Goal: Task Accomplishment & Management: Manage account settings

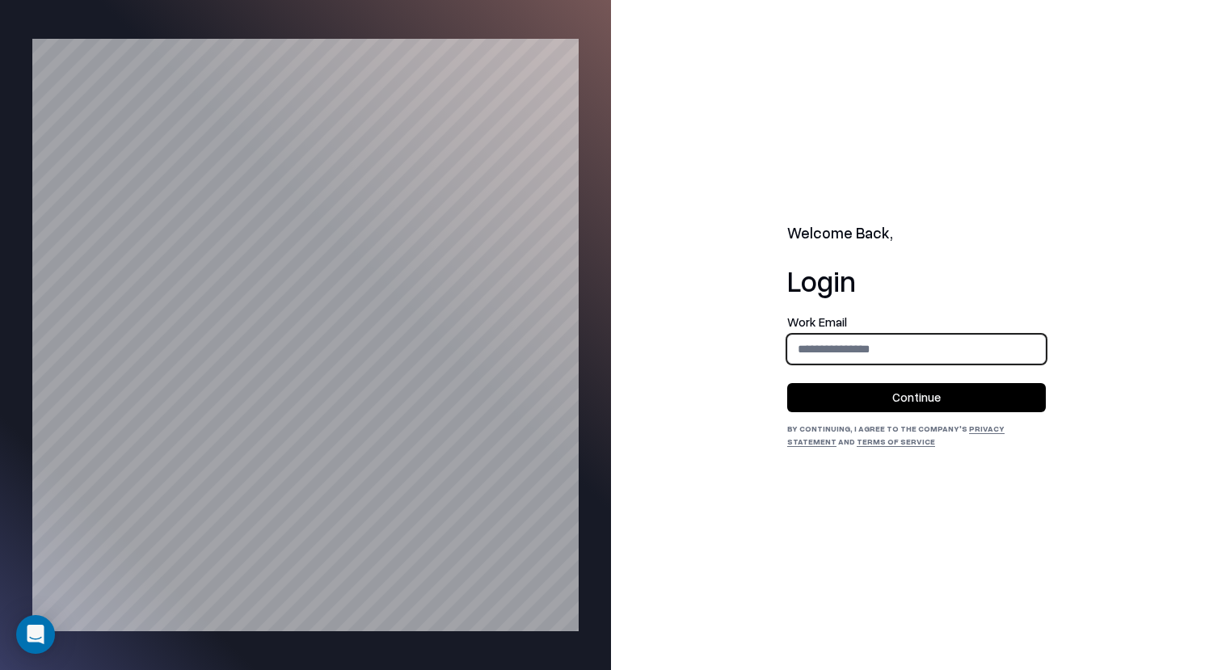
click at [822, 356] on input "email" at bounding box center [916, 349] width 257 height 30
type input "**********"
click at [882, 395] on button "Continue" at bounding box center [916, 397] width 259 height 29
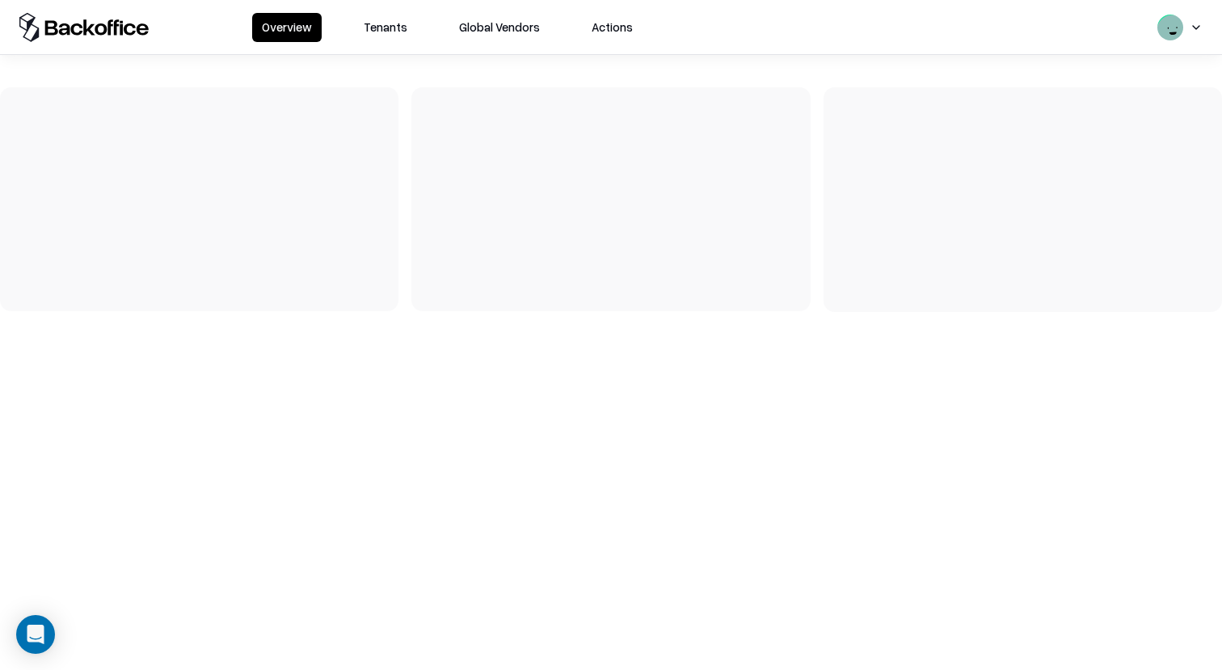
click at [380, 29] on button "Tenants" at bounding box center [385, 27] width 63 height 29
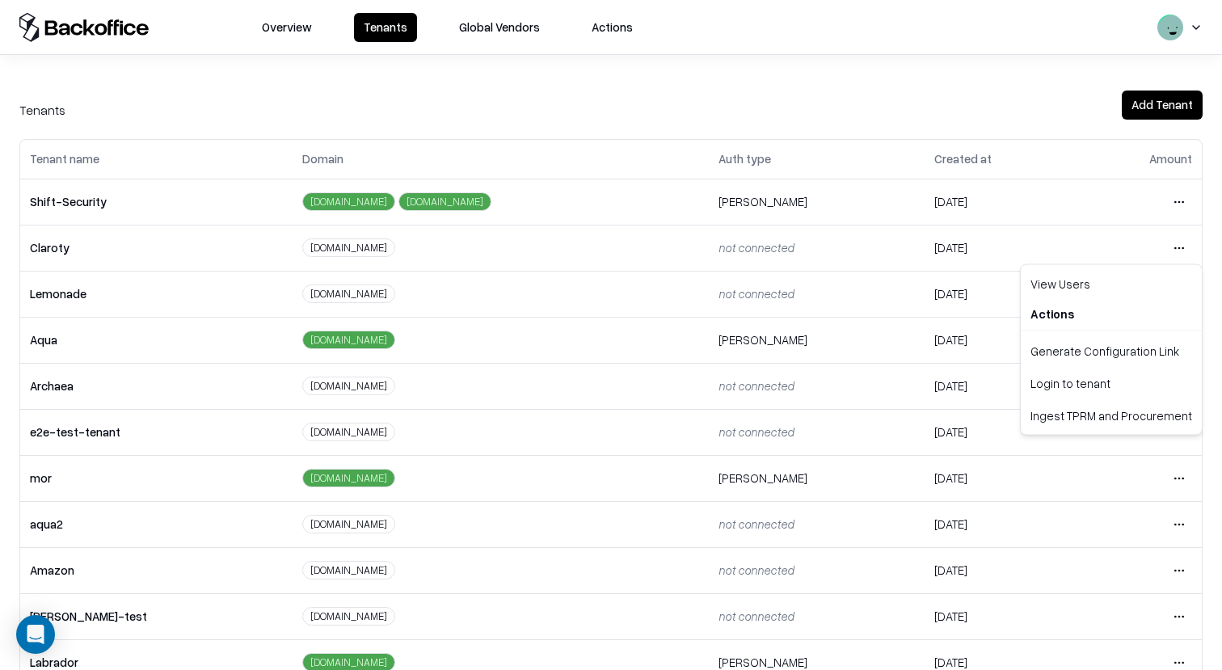
click at [1181, 240] on html "Overview Tenants Global Vendors Actions Tenants Add Tenant Tenant name Domain A…" at bounding box center [611, 335] width 1222 height 670
click at [1105, 381] on div "Login to tenant" at bounding box center [1111, 383] width 175 height 32
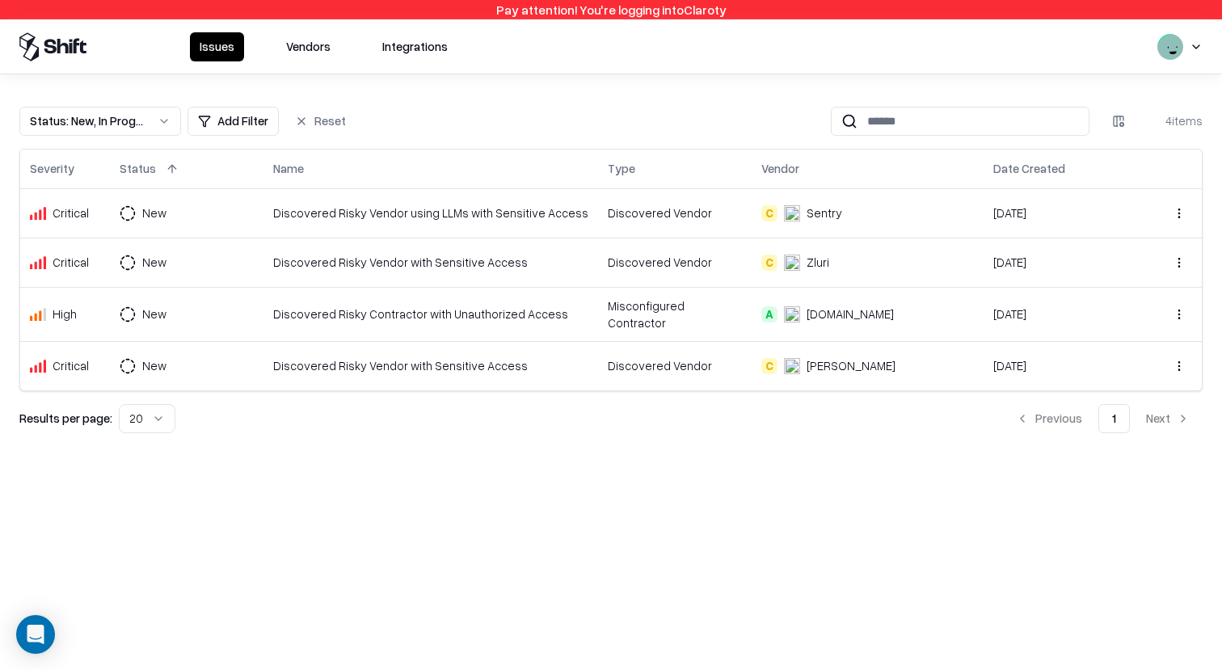
click at [159, 219] on html "Pay attention! You're logging into Claroty Issues Vendors Integrations Status :…" at bounding box center [611, 335] width 1222 height 670
click at [180, 206] on html "Pay attention! You're logging into Claroty Issues Vendors Integrations Status :…" at bounding box center [611, 335] width 1222 height 670
click at [404, 240] on td "Discovered Risky Vendor with Sensitive Access" at bounding box center [430, 262] width 335 height 49
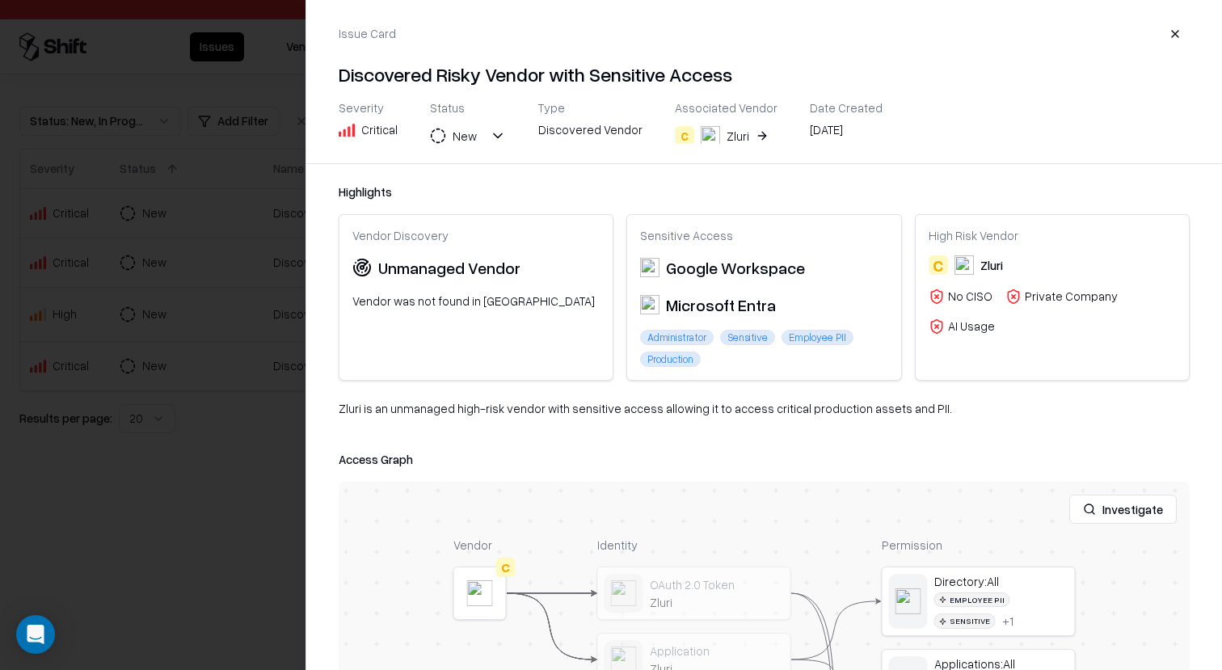
click at [228, 201] on div at bounding box center [611, 335] width 1222 height 670
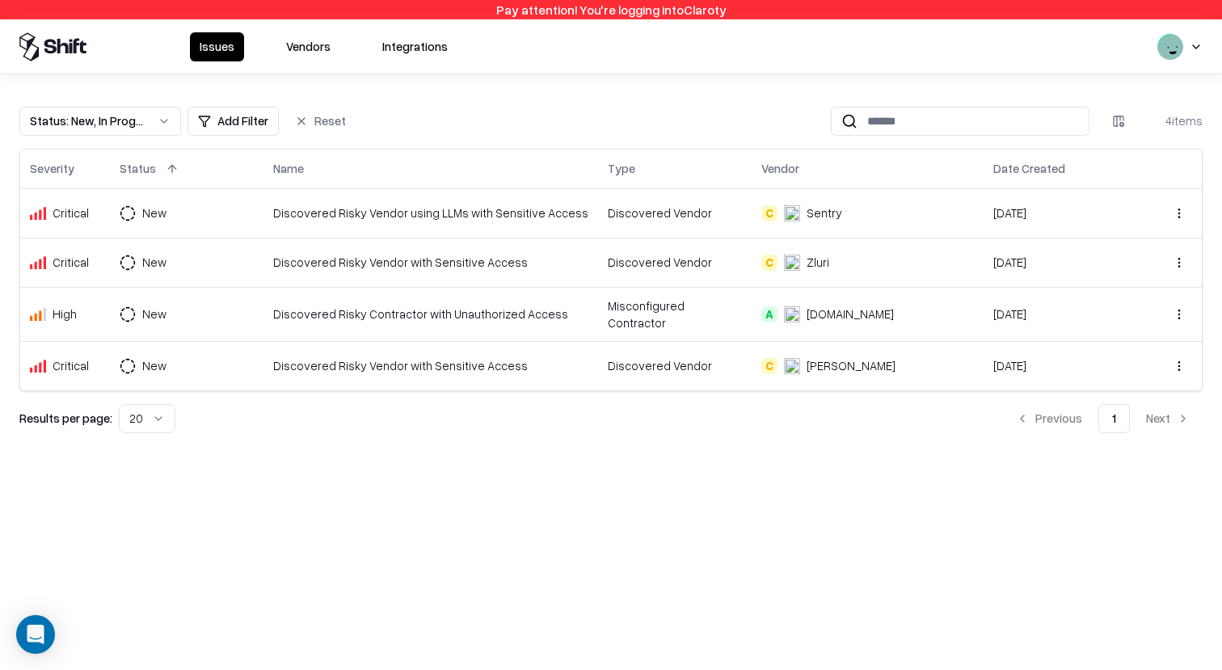
click at [291, 40] on button "Vendors" at bounding box center [308, 46] width 64 height 29
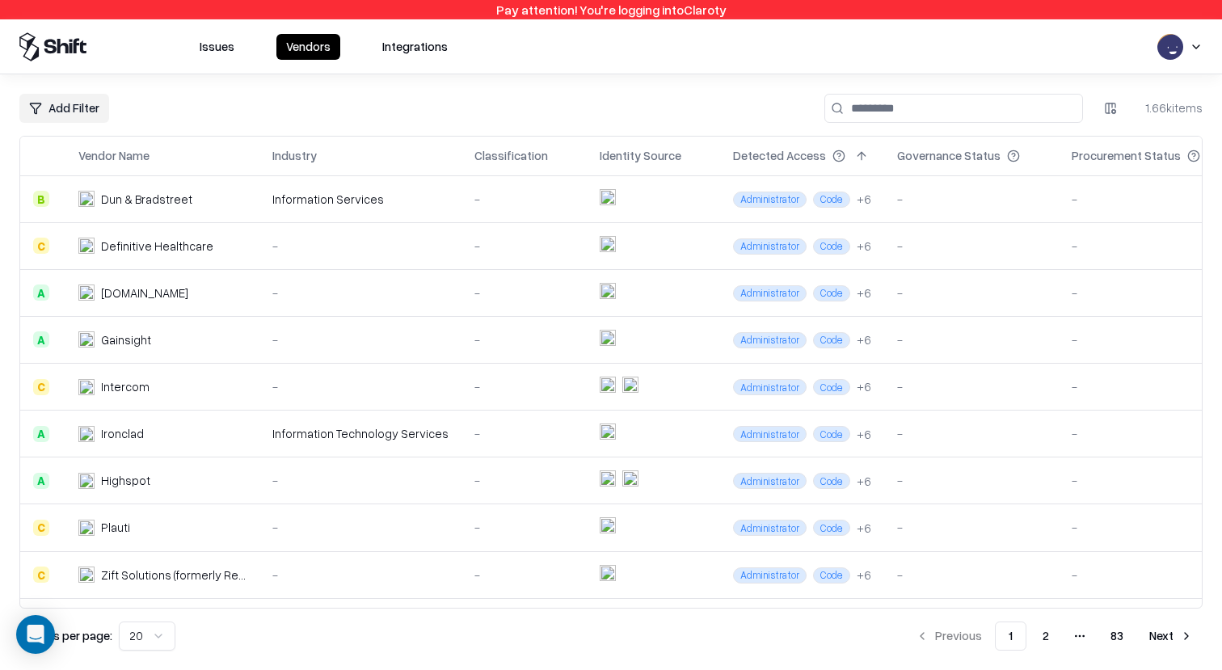
click at [861, 103] on input at bounding box center [953, 108] width 259 height 29
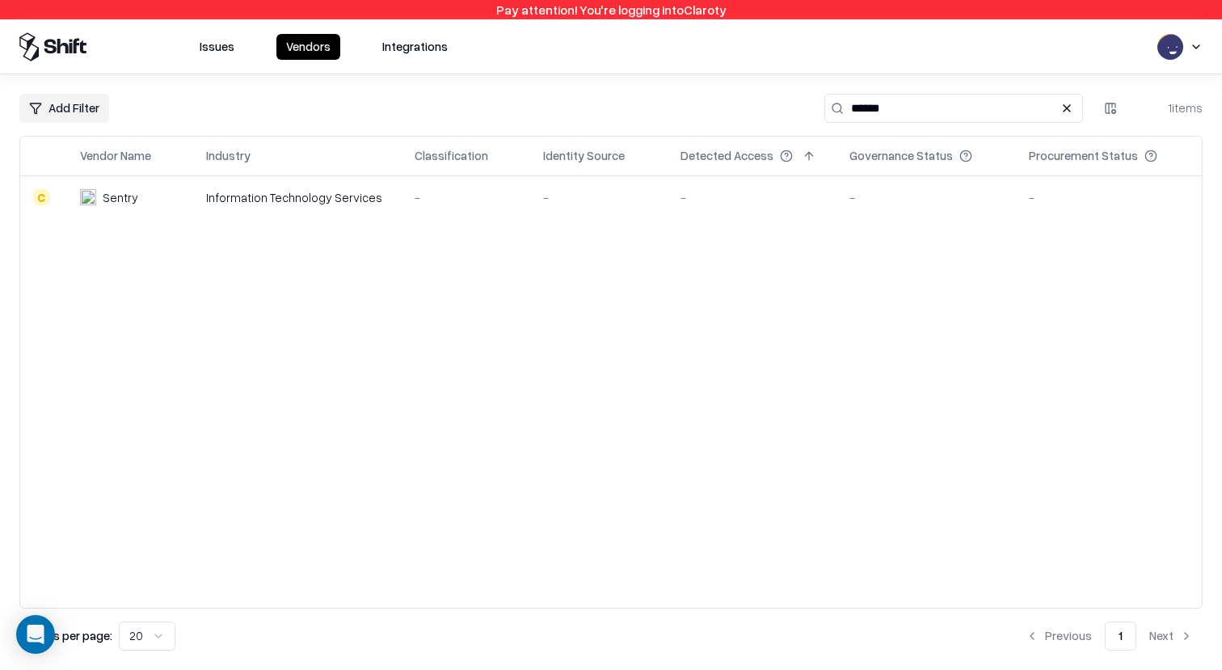
type input "******"
click at [625, 175] on div at bounding box center [610, 175] width 1181 height 1
click at [625, 183] on td "-" at bounding box center [598, 197] width 137 height 44
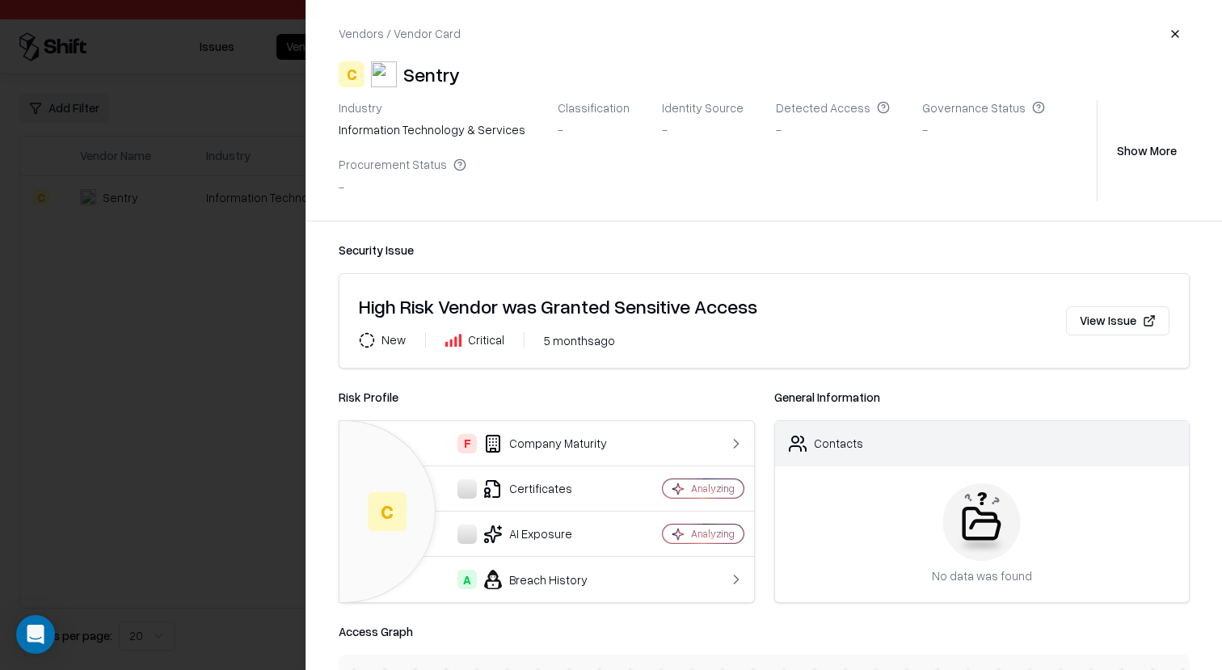
click at [225, 326] on div at bounding box center [611, 335] width 1222 height 670
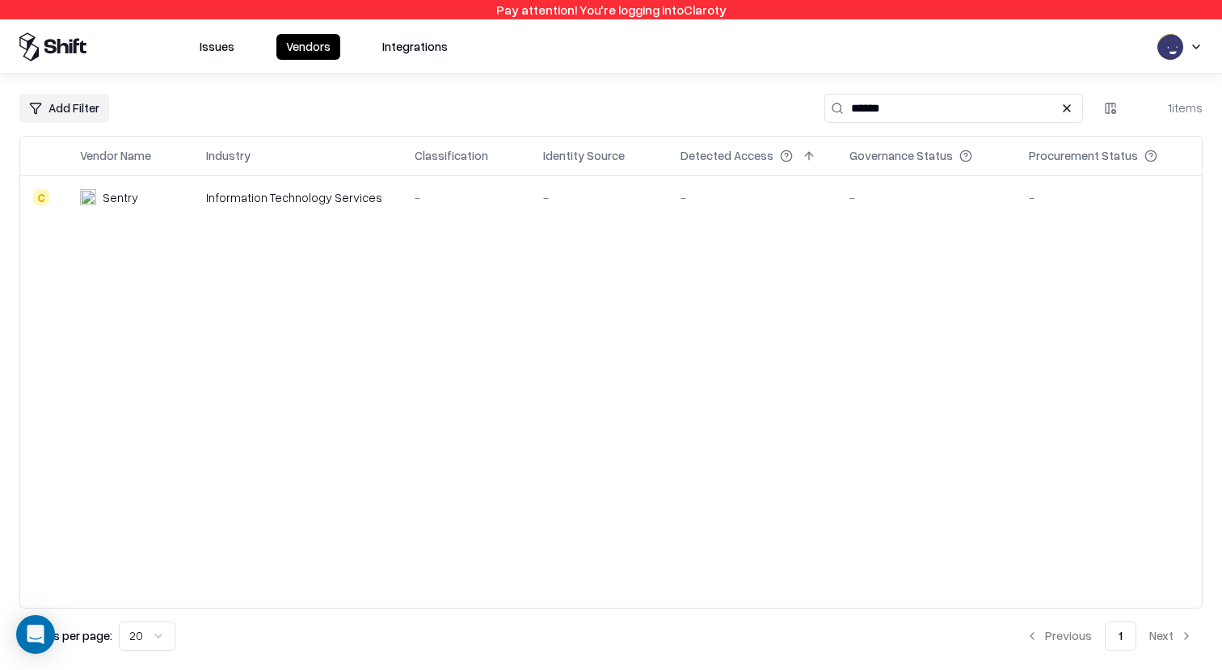
click at [335, 193] on div "Information Technology Services" at bounding box center [297, 197] width 182 height 17
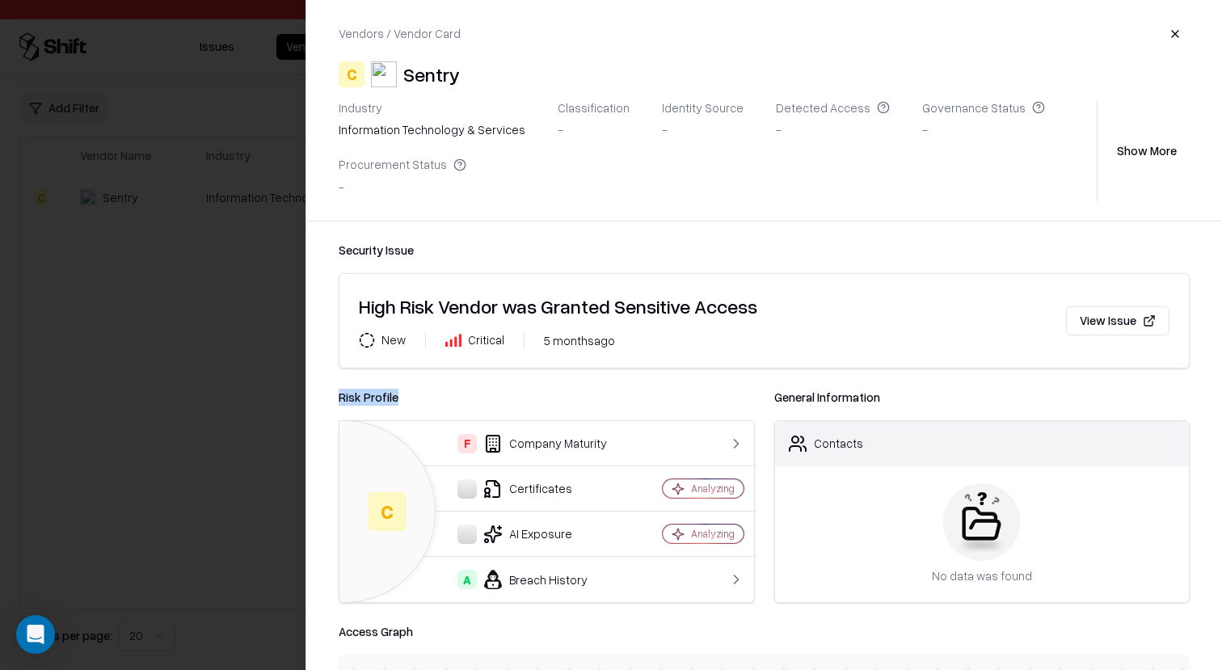
drag, startPoint x: 406, startPoint y: 398, endPoint x: 339, endPoint y: 398, distance: 67.1
click at [339, 398] on div "Risk Profile" at bounding box center [547, 397] width 416 height 19
copy div "Risk Profile"
click at [672, 389] on div "Risk Profile" at bounding box center [547, 397] width 416 height 19
drag, startPoint x: 611, startPoint y: 343, endPoint x: 524, endPoint y: 343, distance: 87.3
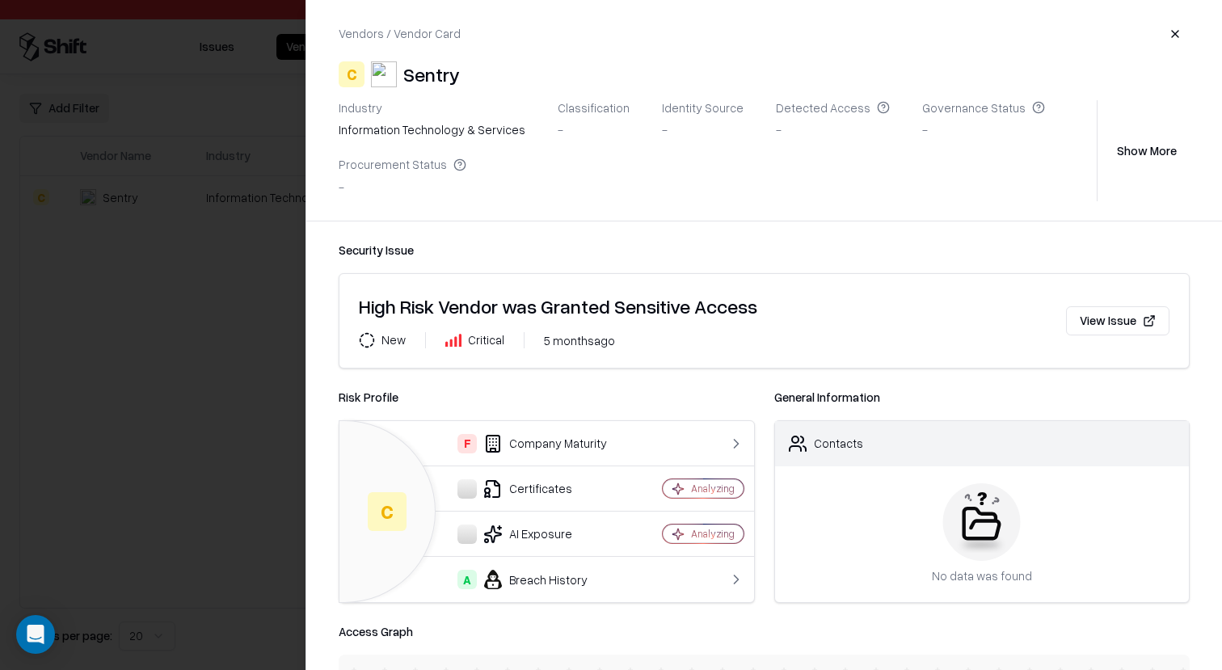
click at [524, 343] on div "New Critical [DATE]" at bounding box center [706, 340] width 694 height 16
copy div "[DATE]"
click at [613, 343] on div "New Critical [DATE]" at bounding box center [706, 340] width 694 height 16
click at [221, 305] on div at bounding box center [611, 335] width 1222 height 670
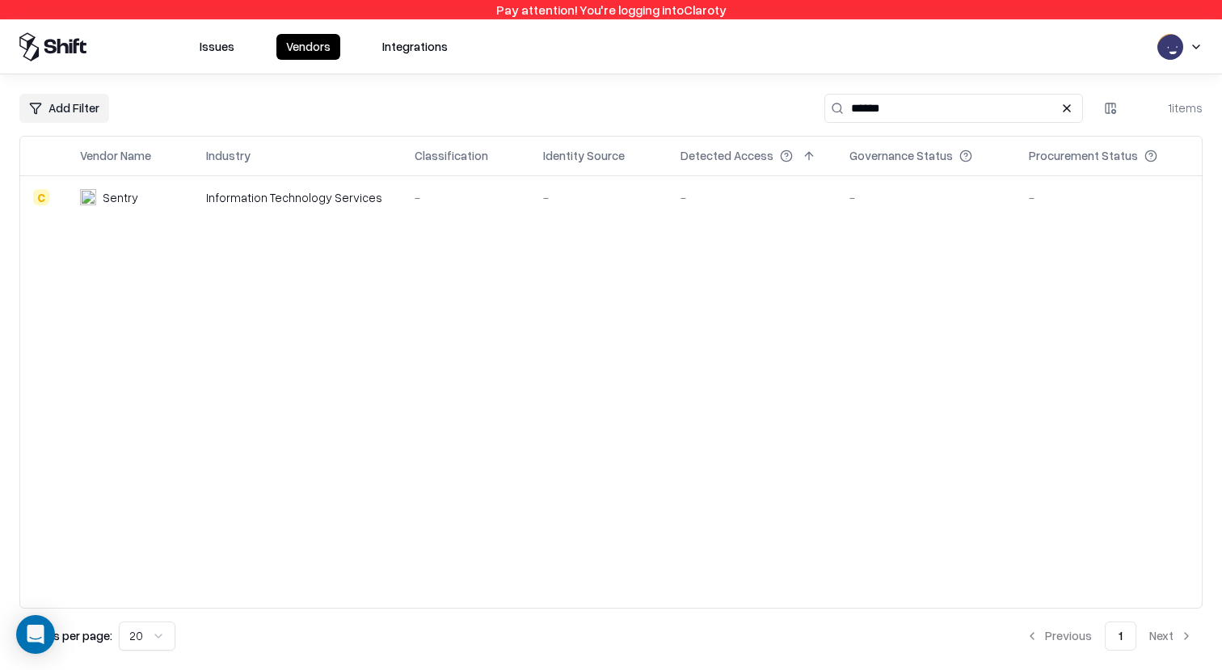
click at [255, 195] on div "Information Technology Services" at bounding box center [297, 197] width 182 height 17
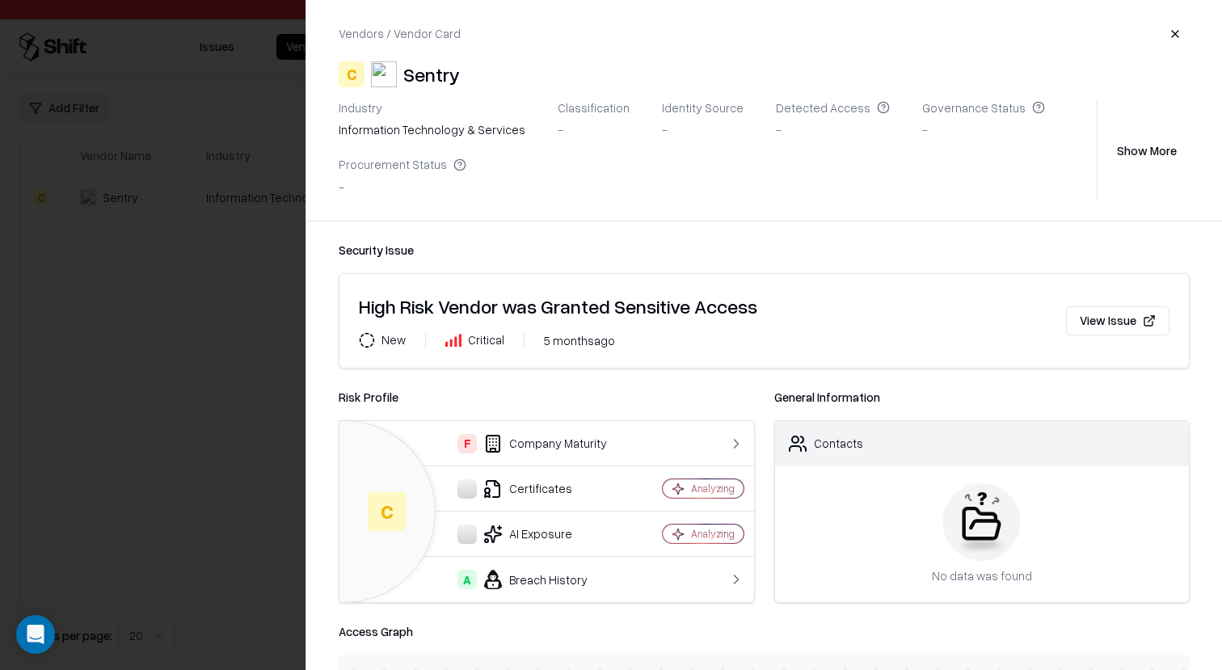
click at [240, 304] on div at bounding box center [611, 335] width 1222 height 670
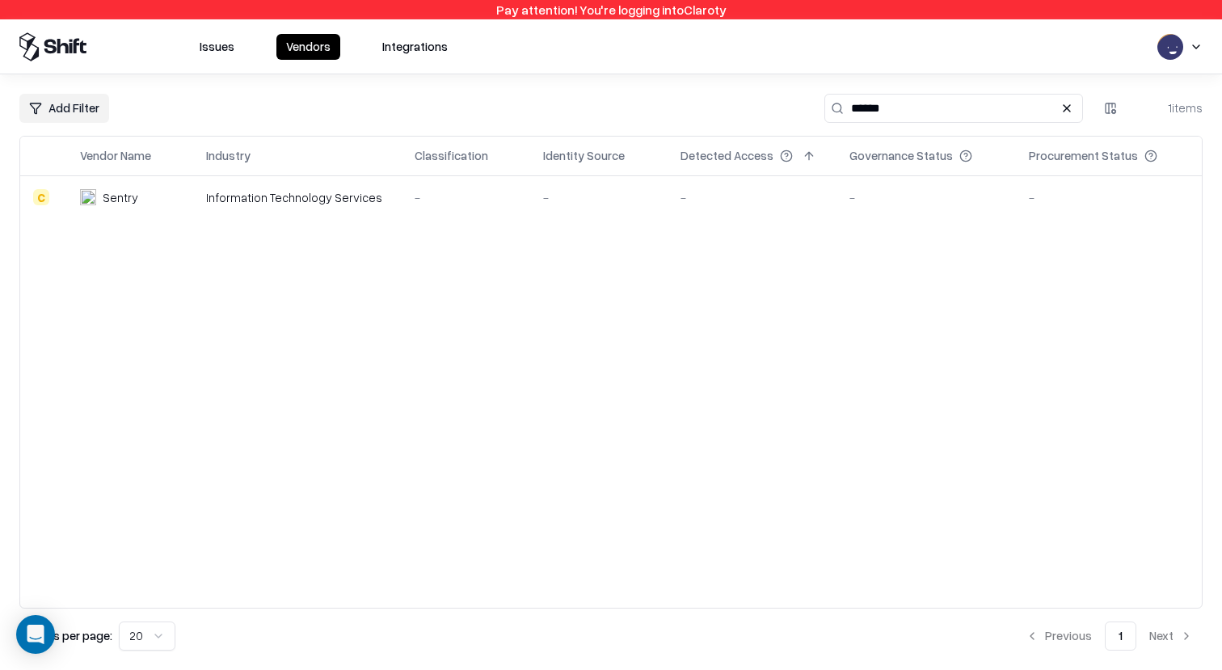
click at [301, 49] on button "Vendors" at bounding box center [308, 47] width 64 height 26
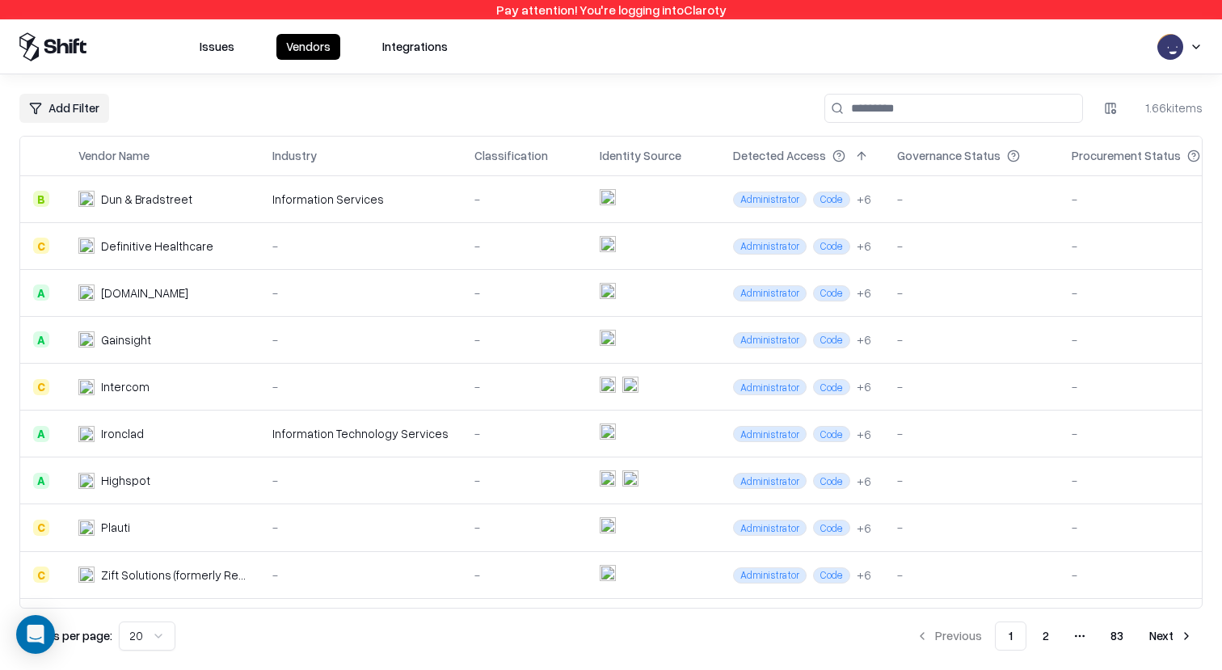
click at [250, 366] on td "Intercom" at bounding box center [162, 387] width 194 height 47
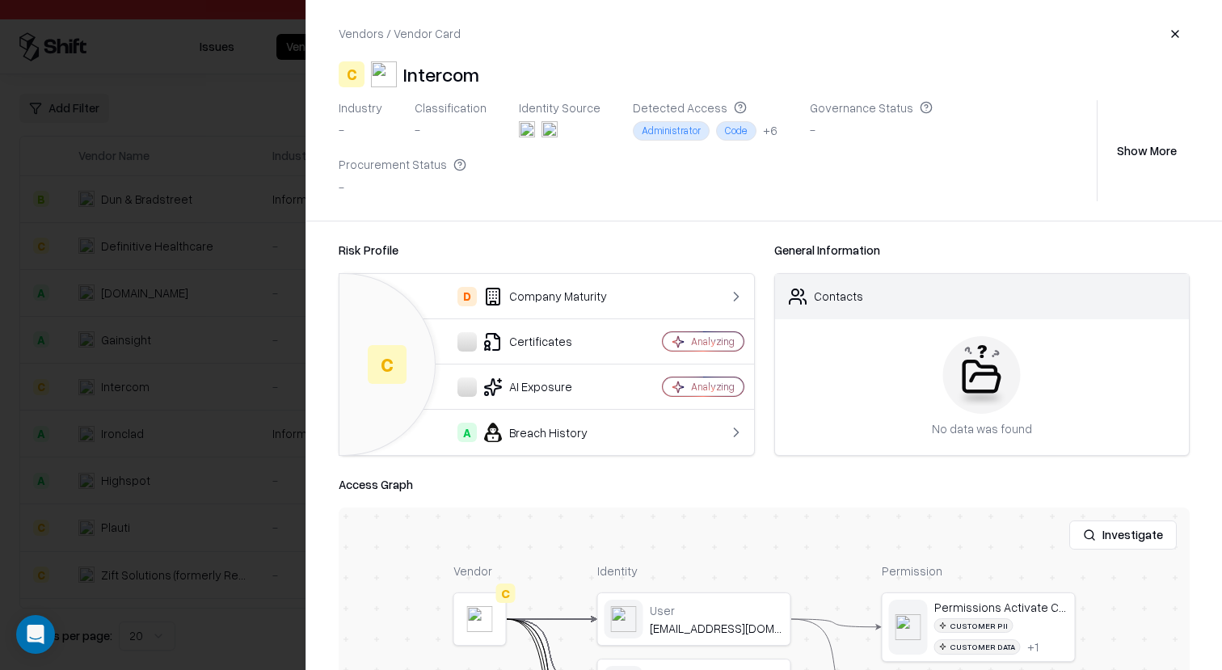
click at [145, 349] on div at bounding box center [611, 335] width 1222 height 670
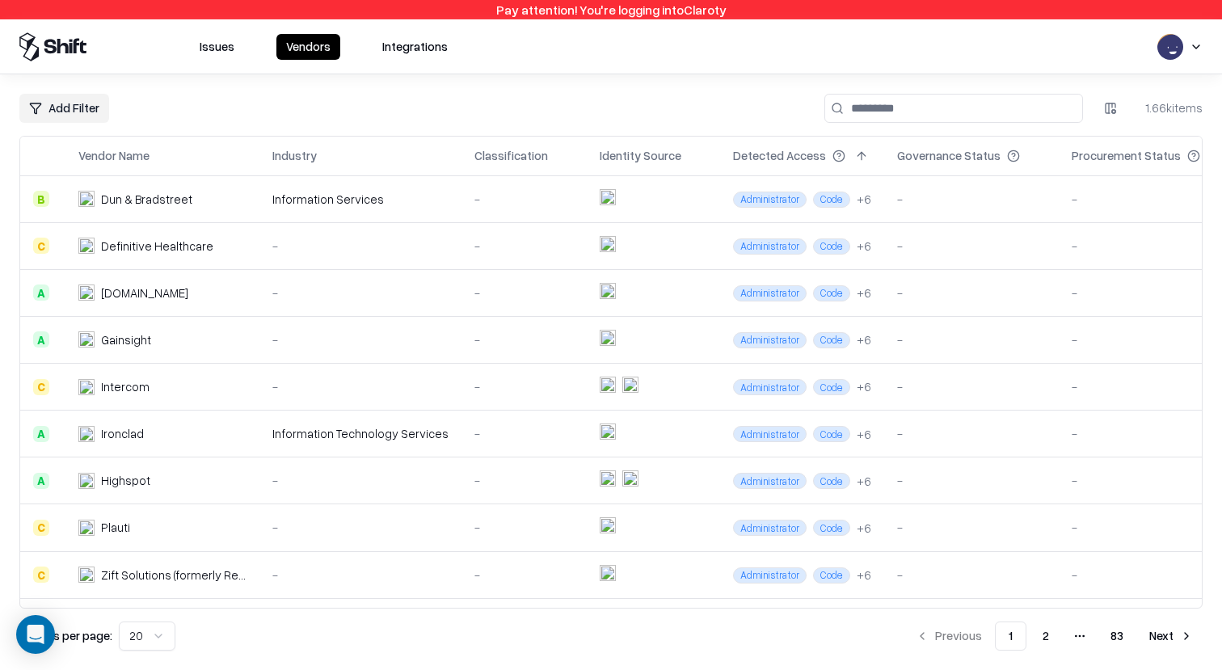
click at [216, 208] on td "Dun & Bradstreet" at bounding box center [162, 198] width 194 height 47
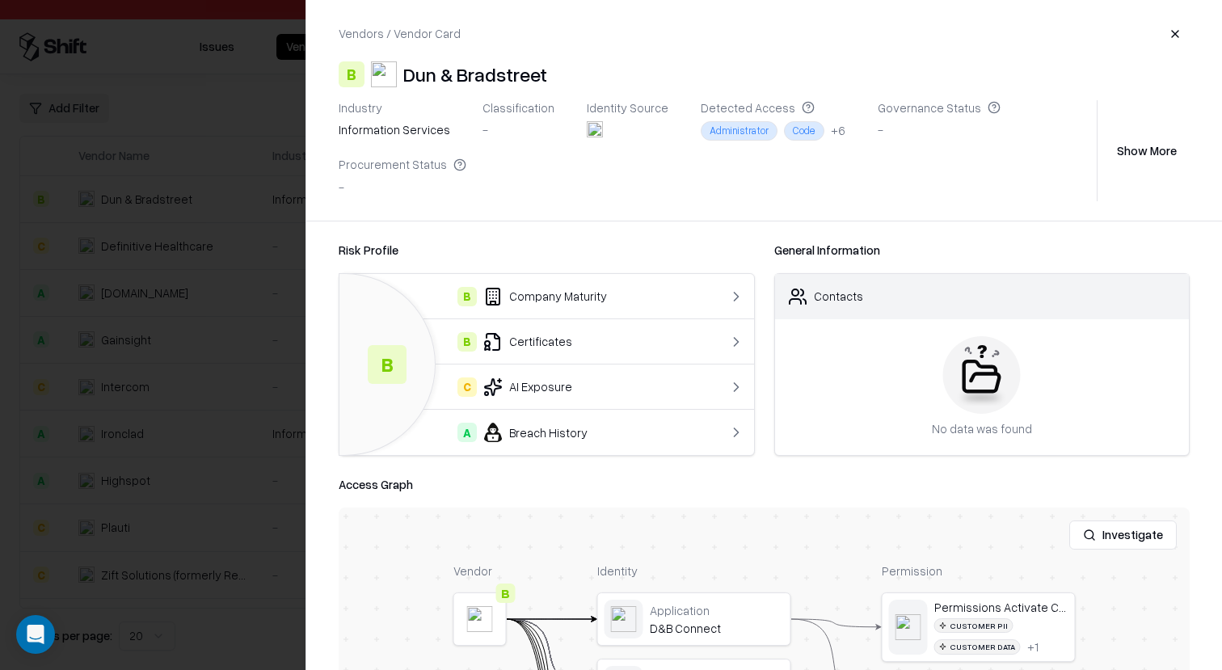
click at [1147, 150] on button "Show More" at bounding box center [1147, 150] width 86 height 29
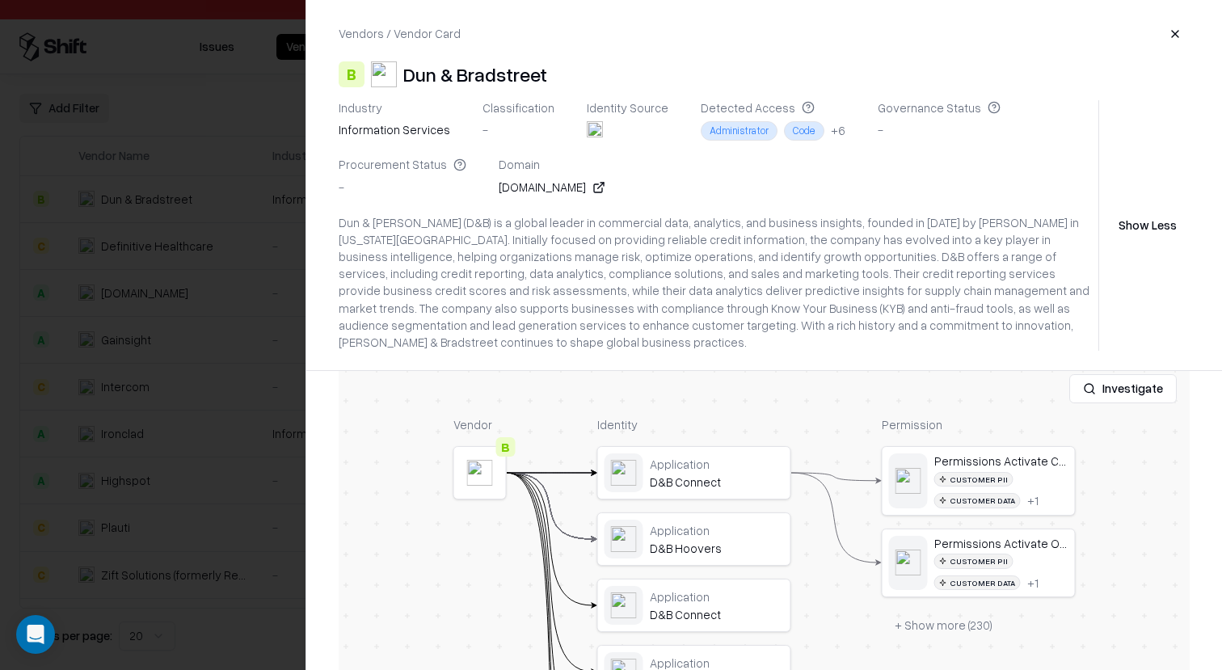
scroll to position [470, 0]
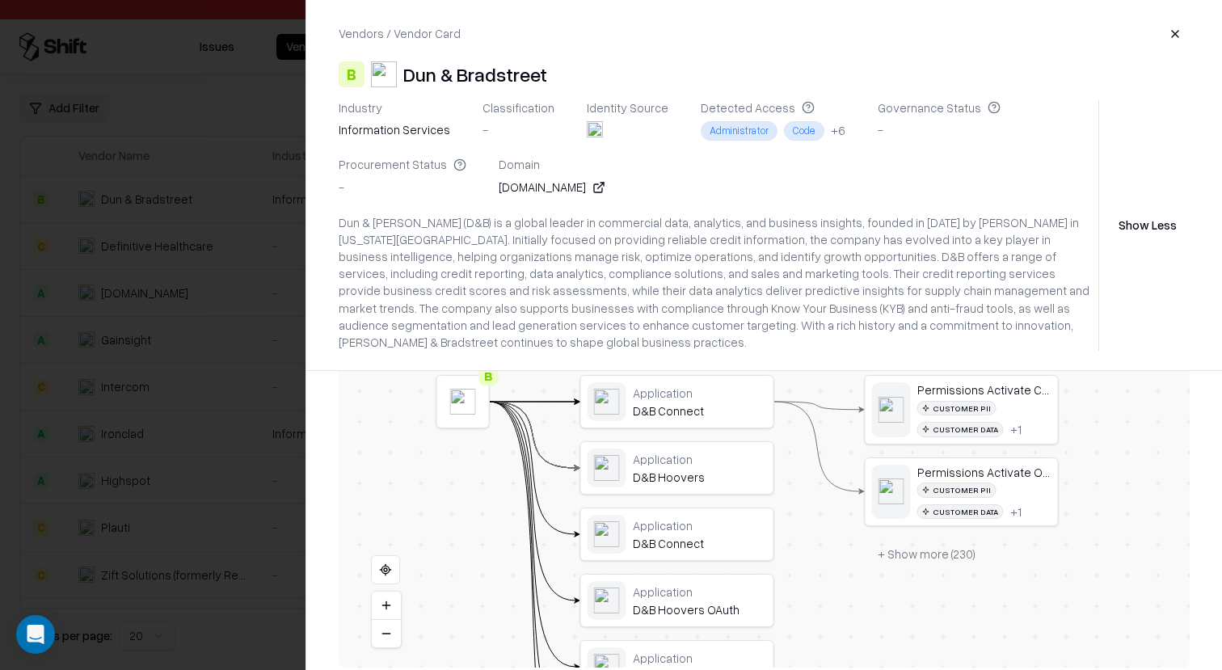
click at [381, 555] on button at bounding box center [385, 569] width 29 height 29
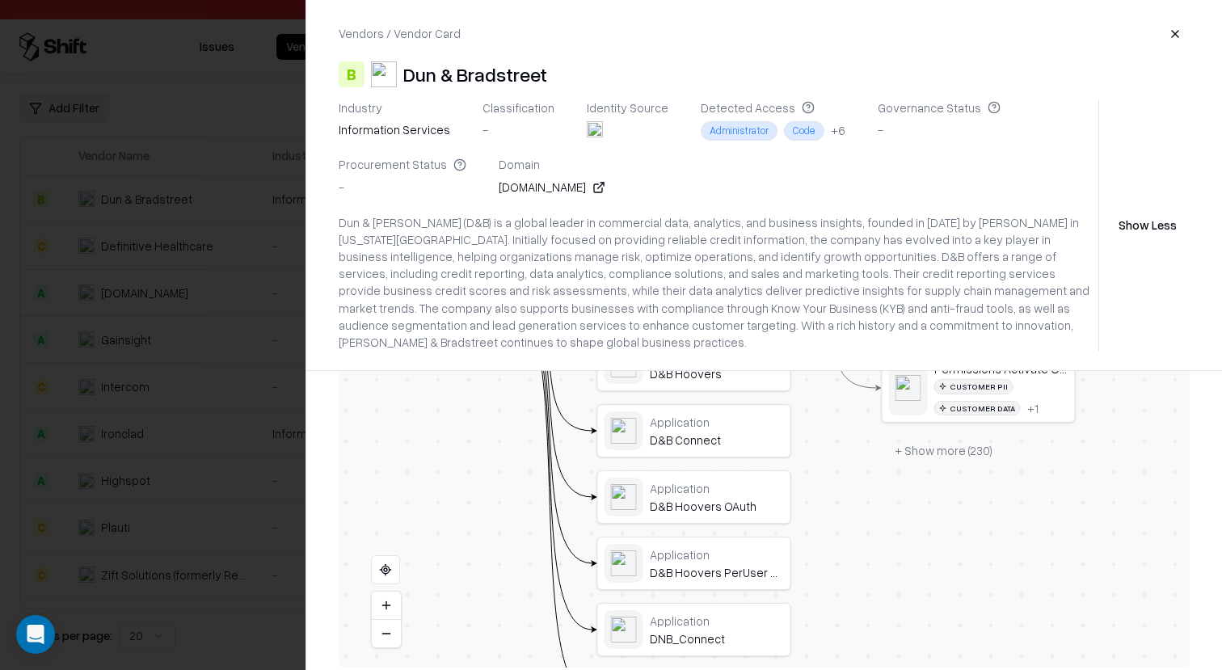
click at [390, 555] on button at bounding box center [385, 569] width 29 height 29
click at [383, 561] on button at bounding box center [385, 569] width 29 height 29
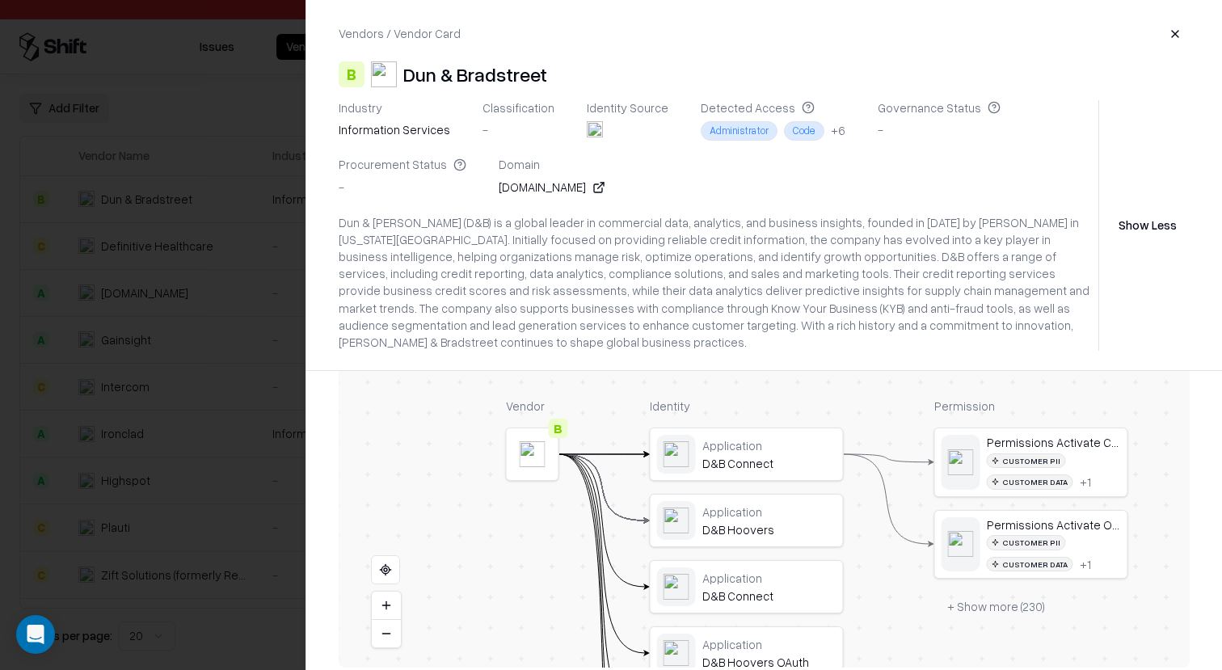
click at [397, 558] on button at bounding box center [385, 569] width 29 height 29
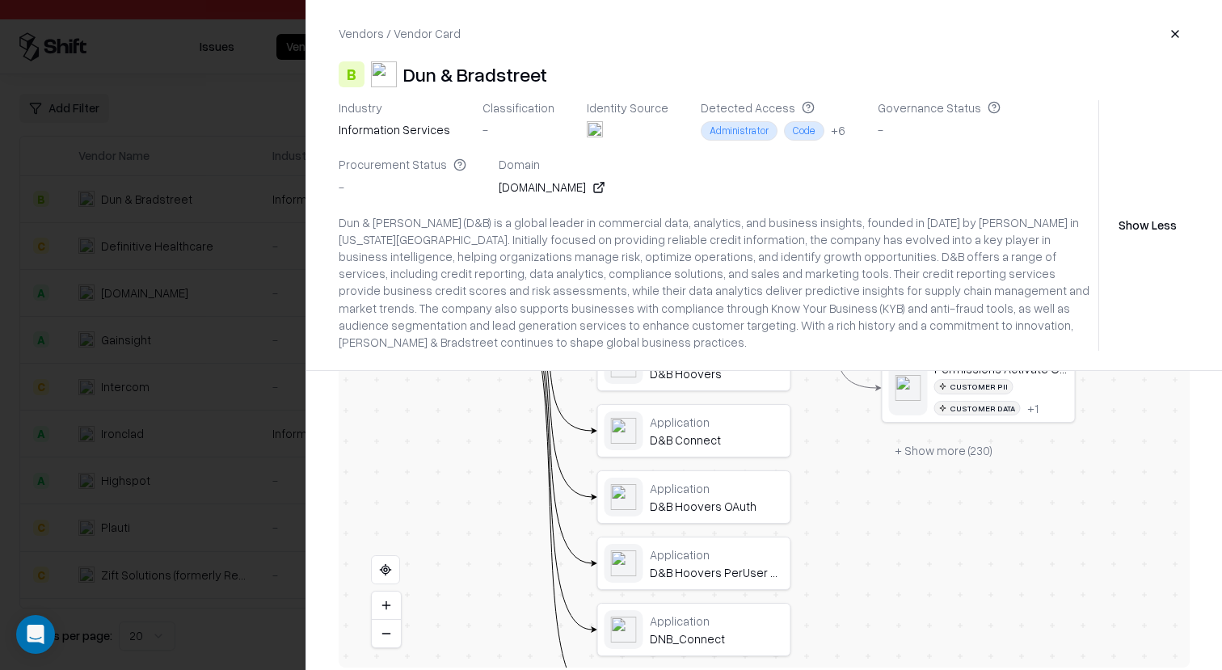
click at [219, 420] on div at bounding box center [611, 335] width 1222 height 670
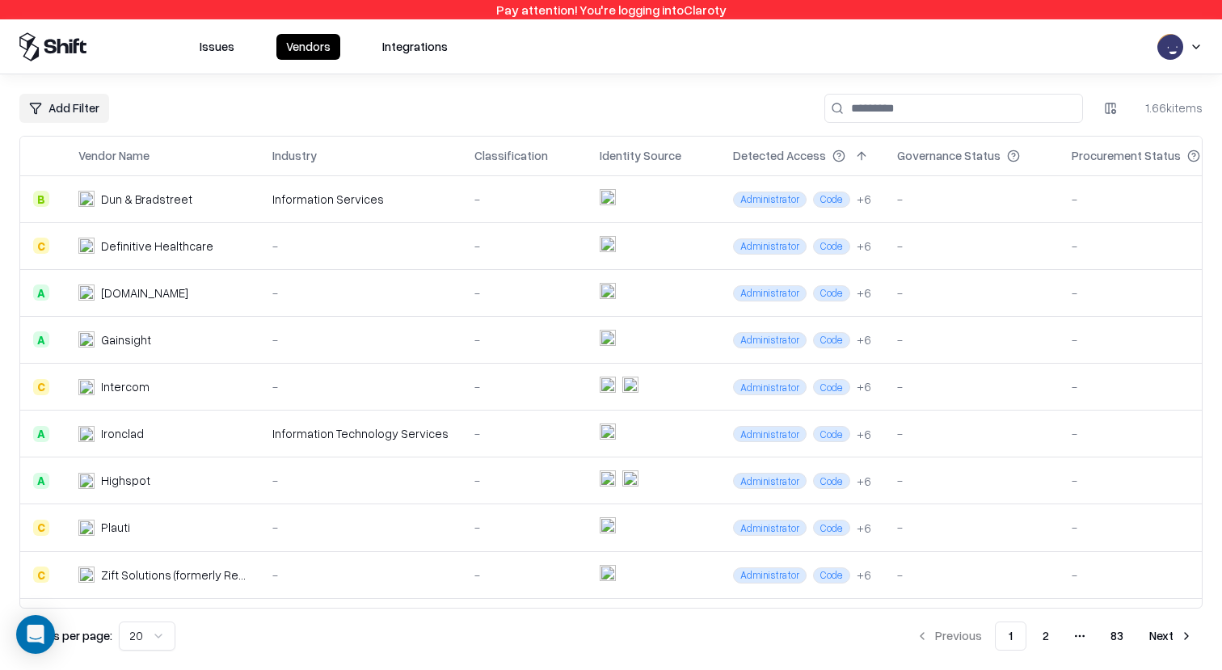
click at [340, 335] on div "-" at bounding box center [360, 339] width 176 height 17
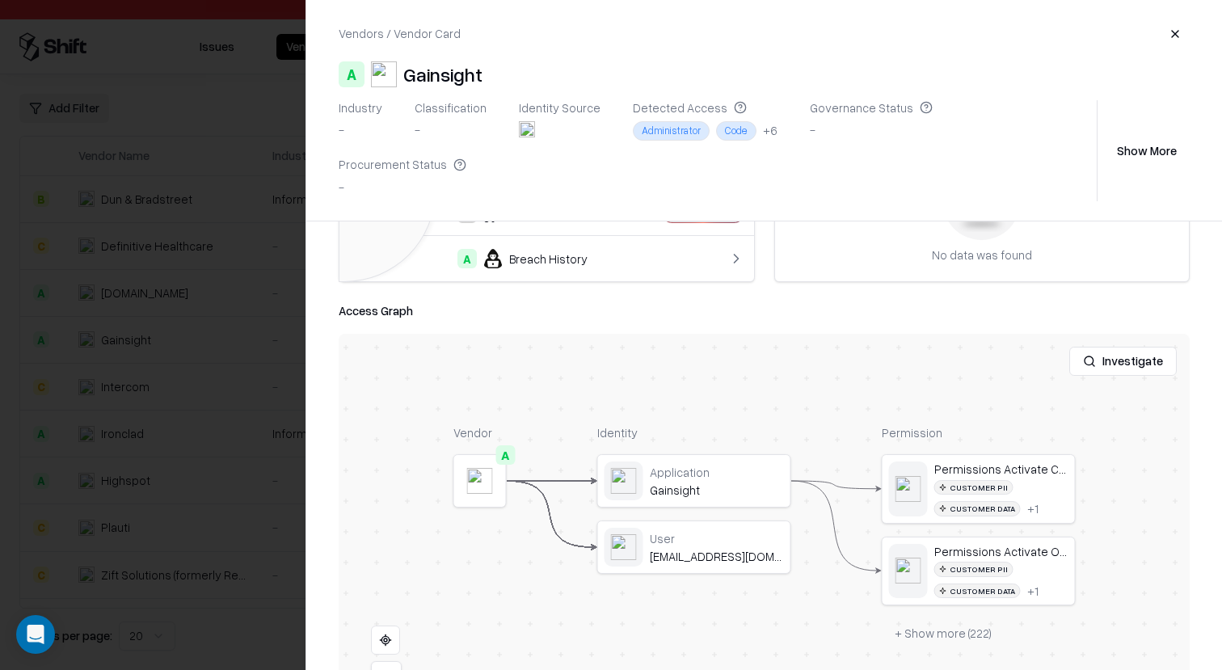
scroll to position [187, 0]
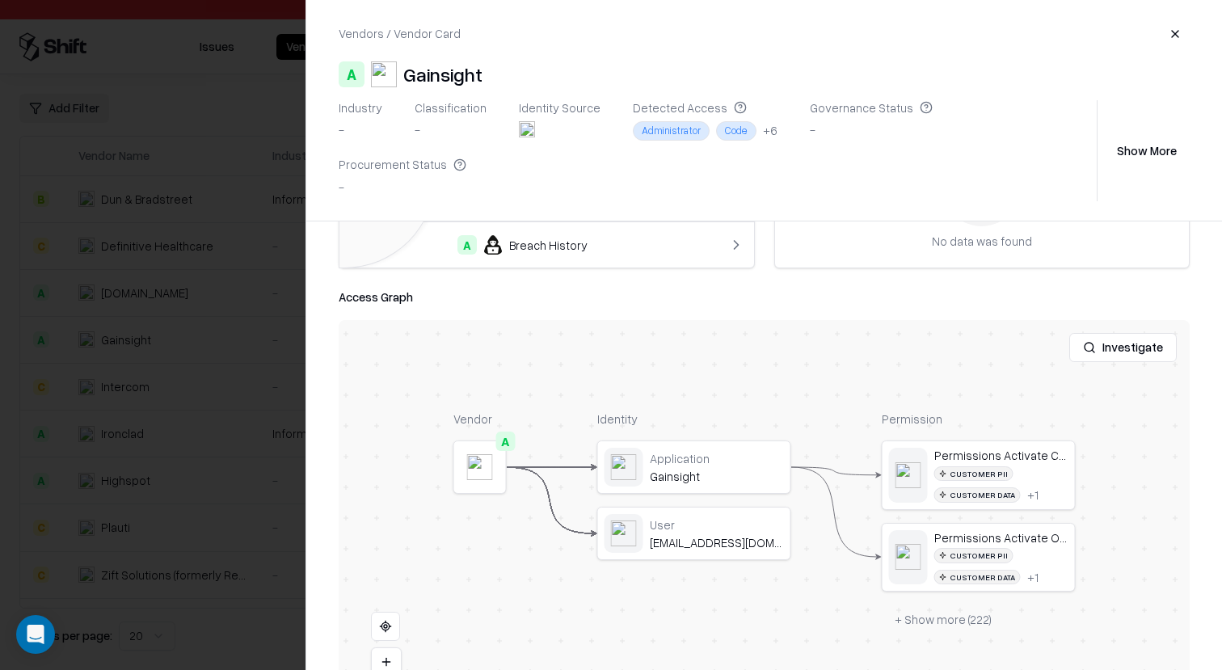
click at [216, 367] on div at bounding box center [611, 335] width 1222 height 670
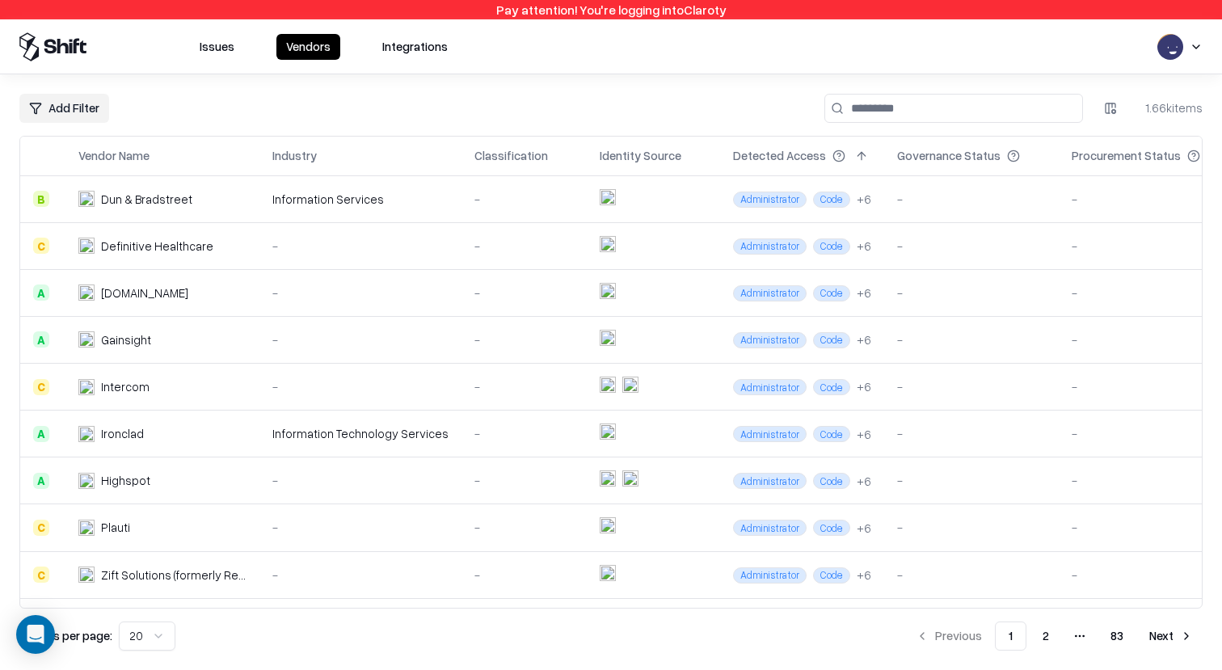
click at [284, 471] on td "-" at bounding box center [360, 480] width 202 height 47
